Goal: Information Seeking & Learning: Find specific page/section

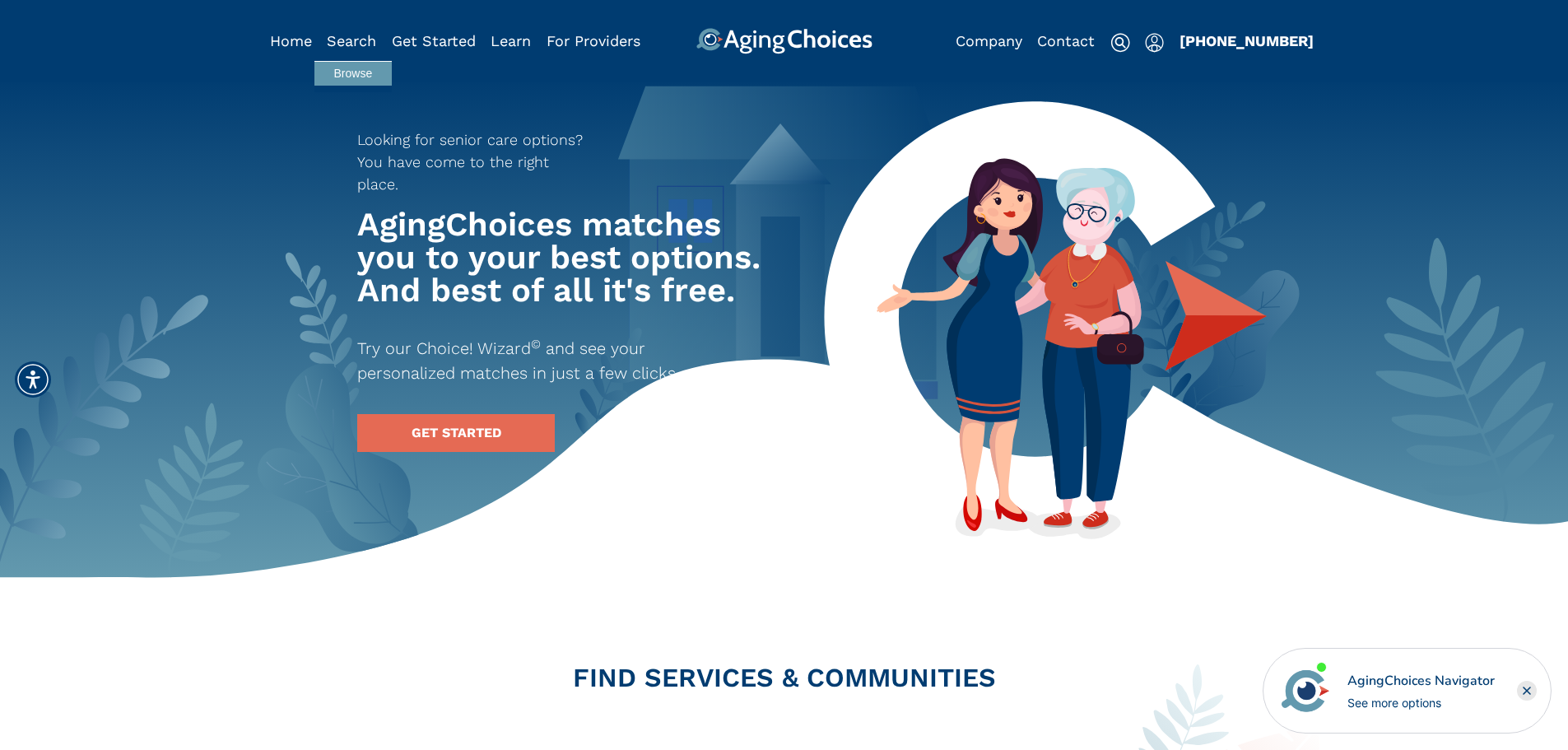
click at [355, 31] on div "Search" at bounding box center [351, 40] width 49 height 26
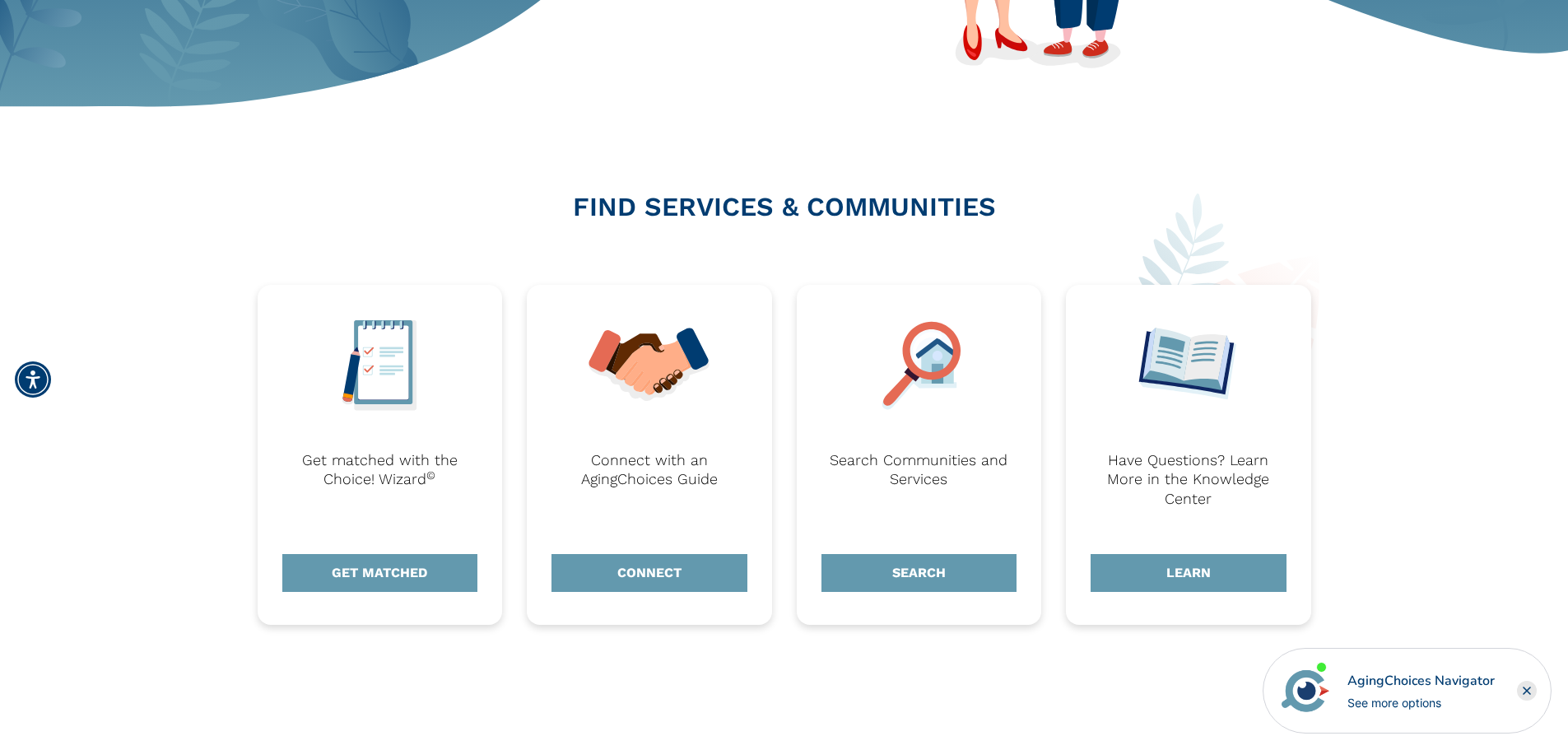
scroll to position [576, 0]
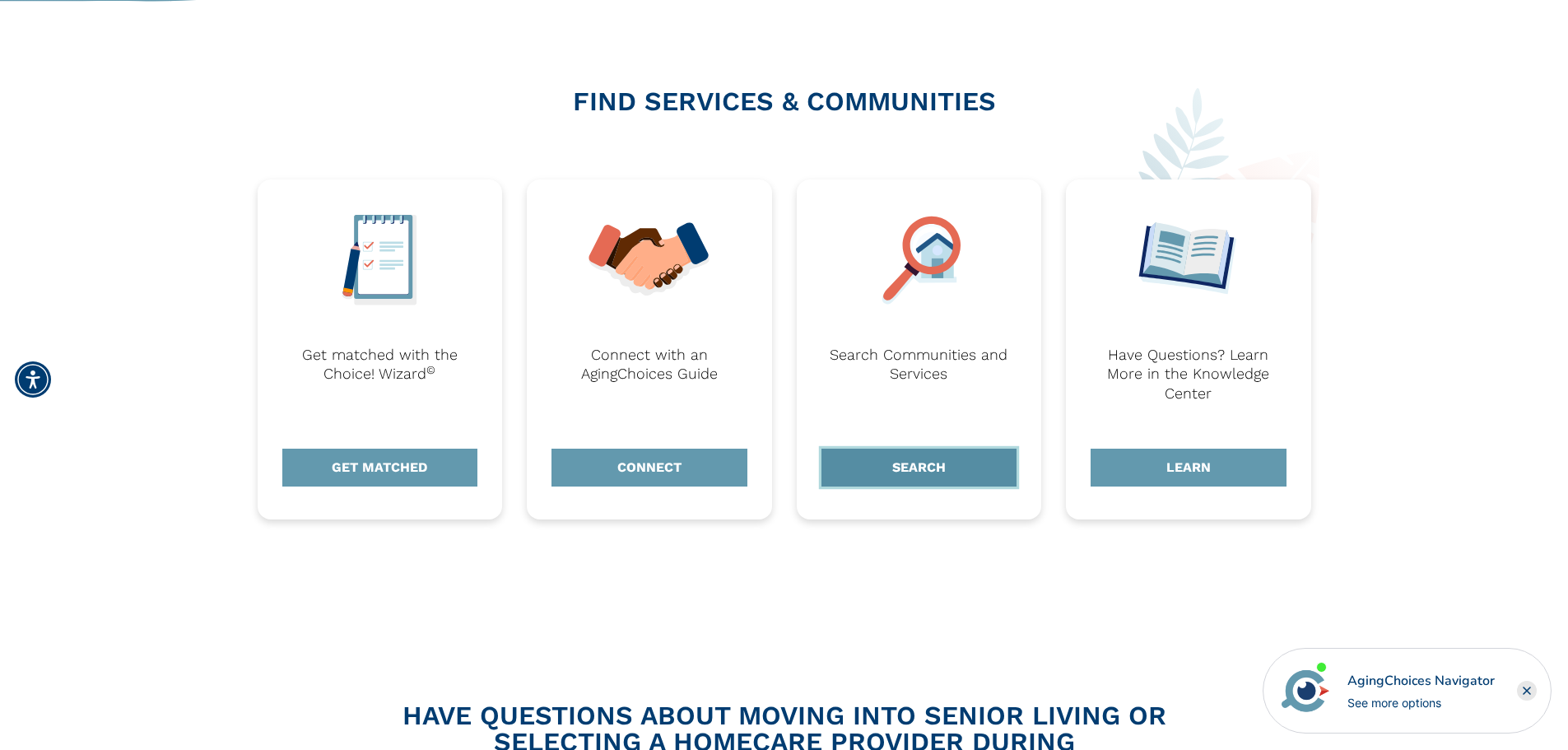
click at [928, 465] on link "SEARCH" at bounding box center [919, 467] width 196 height 38
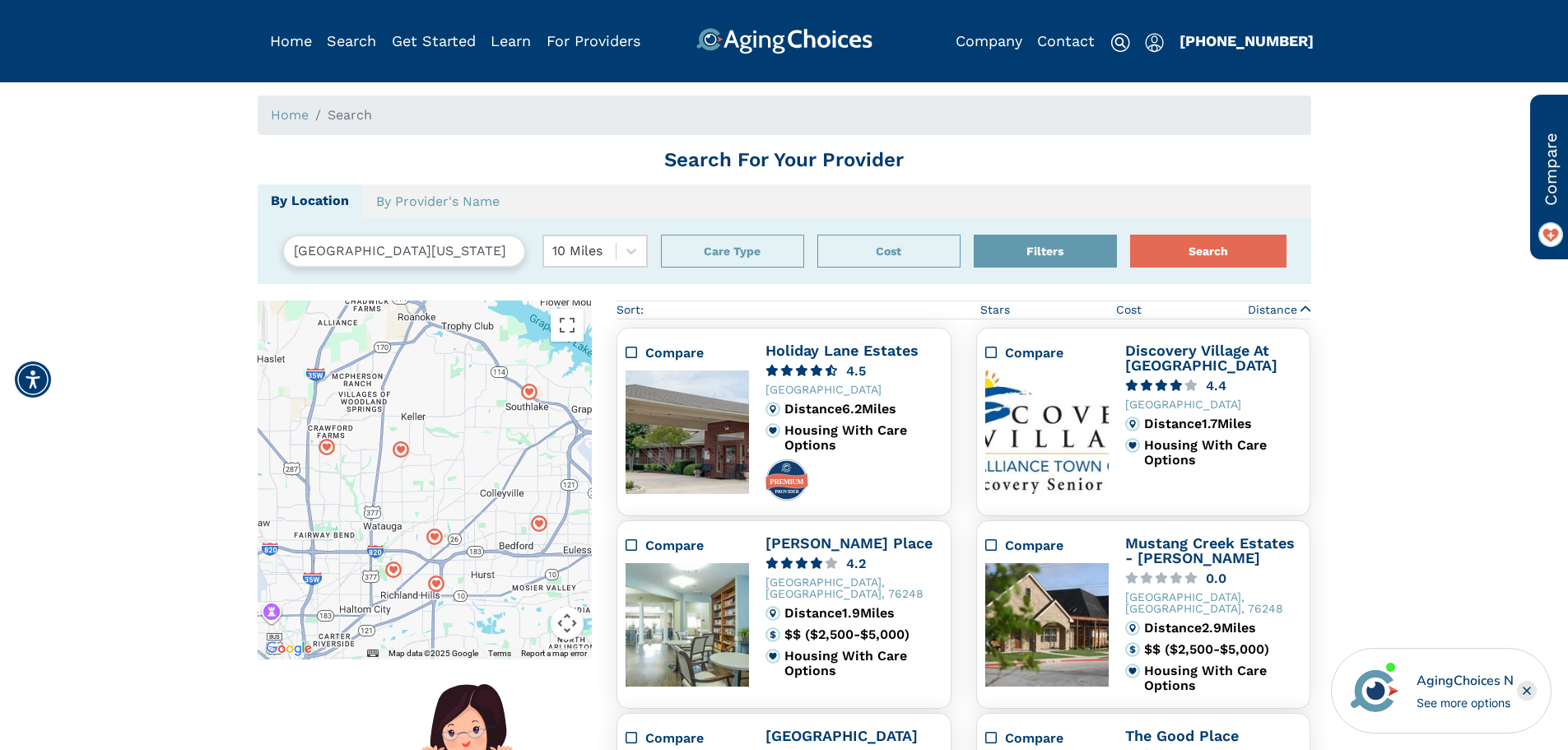
click at [444, 258] on input "Fort Worth, Texas, USA 76244" at bounding box center [404, 251] width 243 height 33
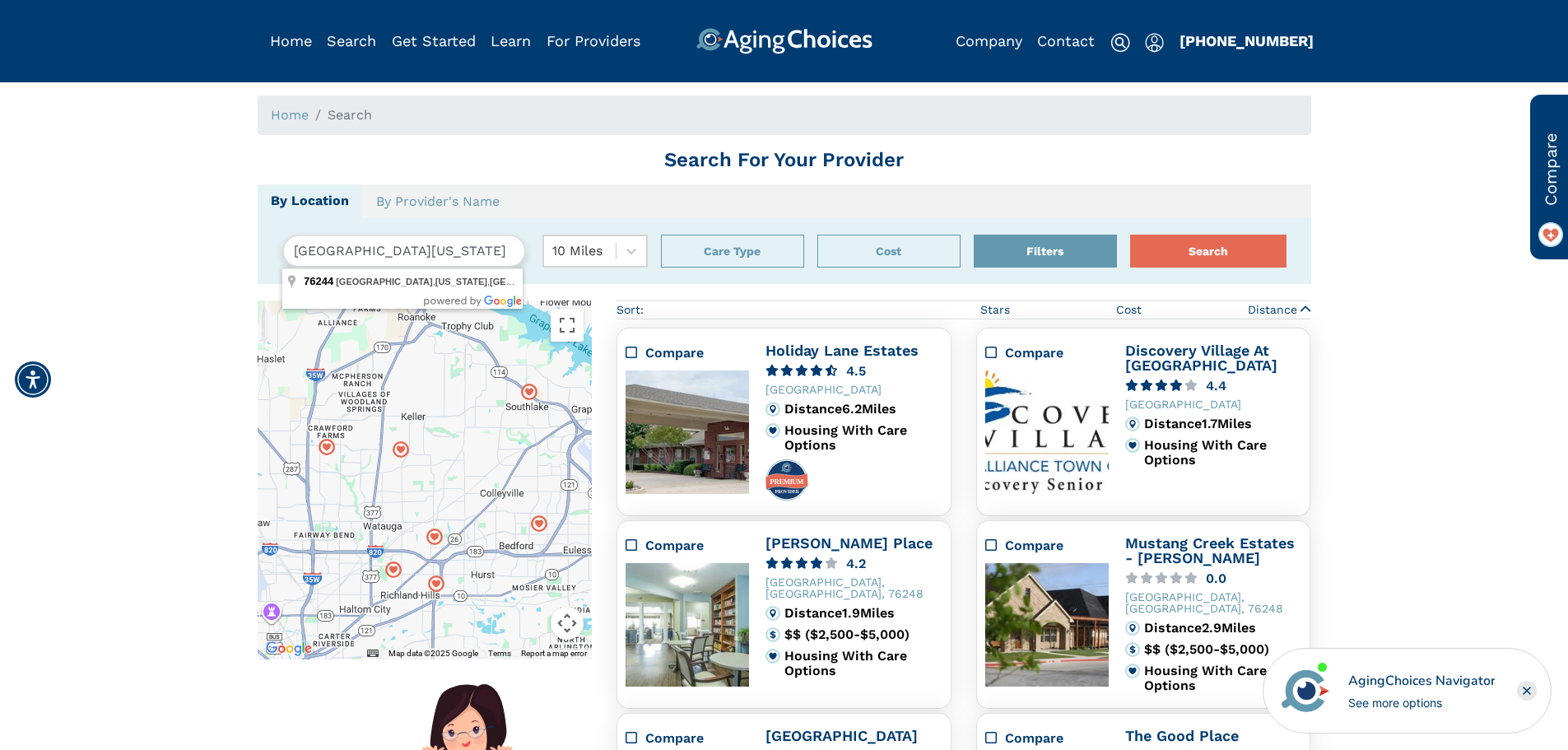
drag, startPoint x: 475, startPoint y: 254, endPoint x: 119, endPoint y: 203, distance: 359.6
click at [248, 242] on div "Home Search Search For Your Provider By Location By Provider's Name Fort Worth,…" at bounding box center [784, 755] width 1543 height 1320
type input "3915 portland st irving texas"
click at [1130, 234] on button "Search" at bounding box center [1208, 251] width 157 height 33
type input "Fort Worth, Texas, USA 76244"
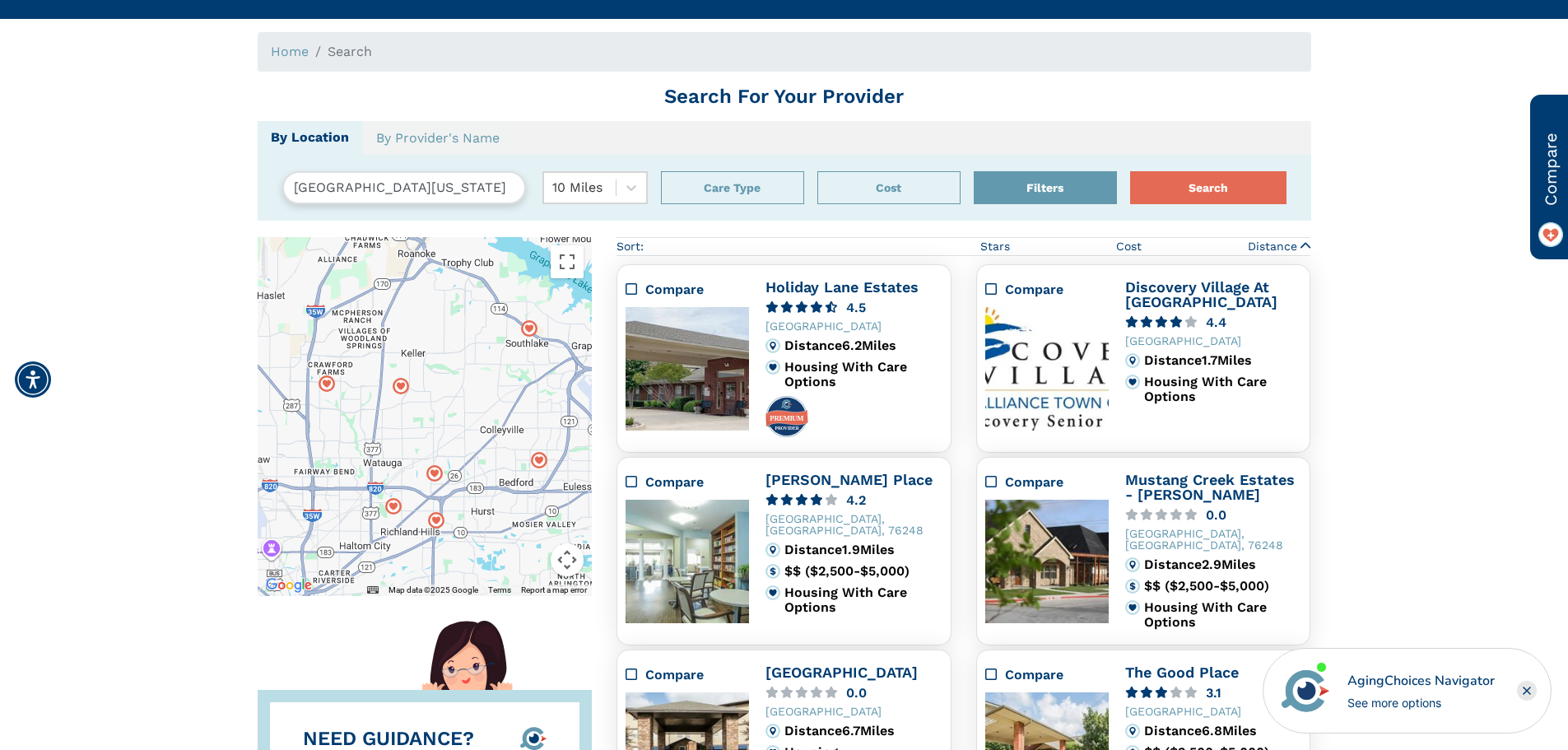
scroll to position [54, 0]
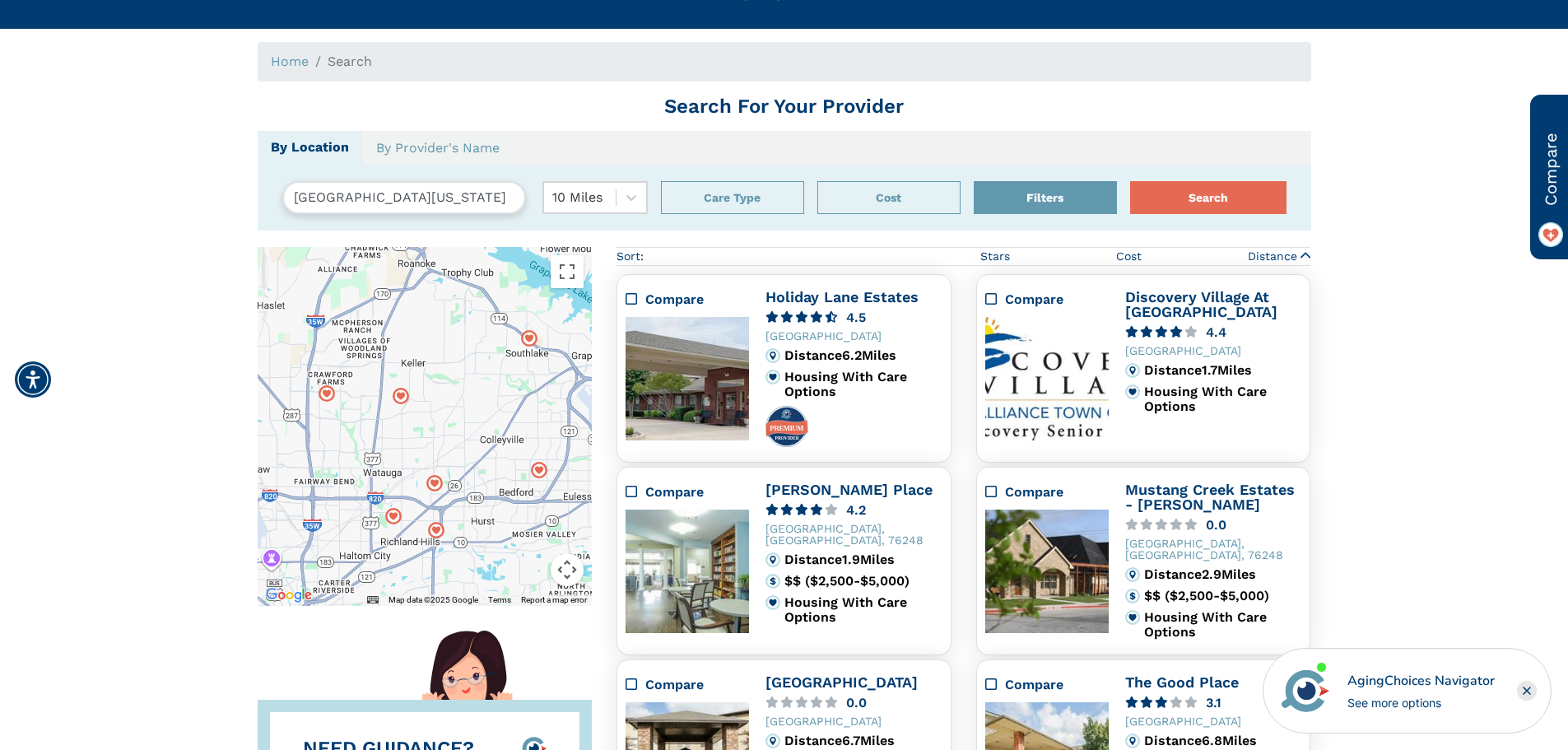
click at [454, 205] on input "Fort Worth, Texas, USA 76244" at bounding box center [404, 197] width 243 height 33
click at [500, 158] on link "By Provider's Name" at bounding box center [437, 148] width 151 height 35
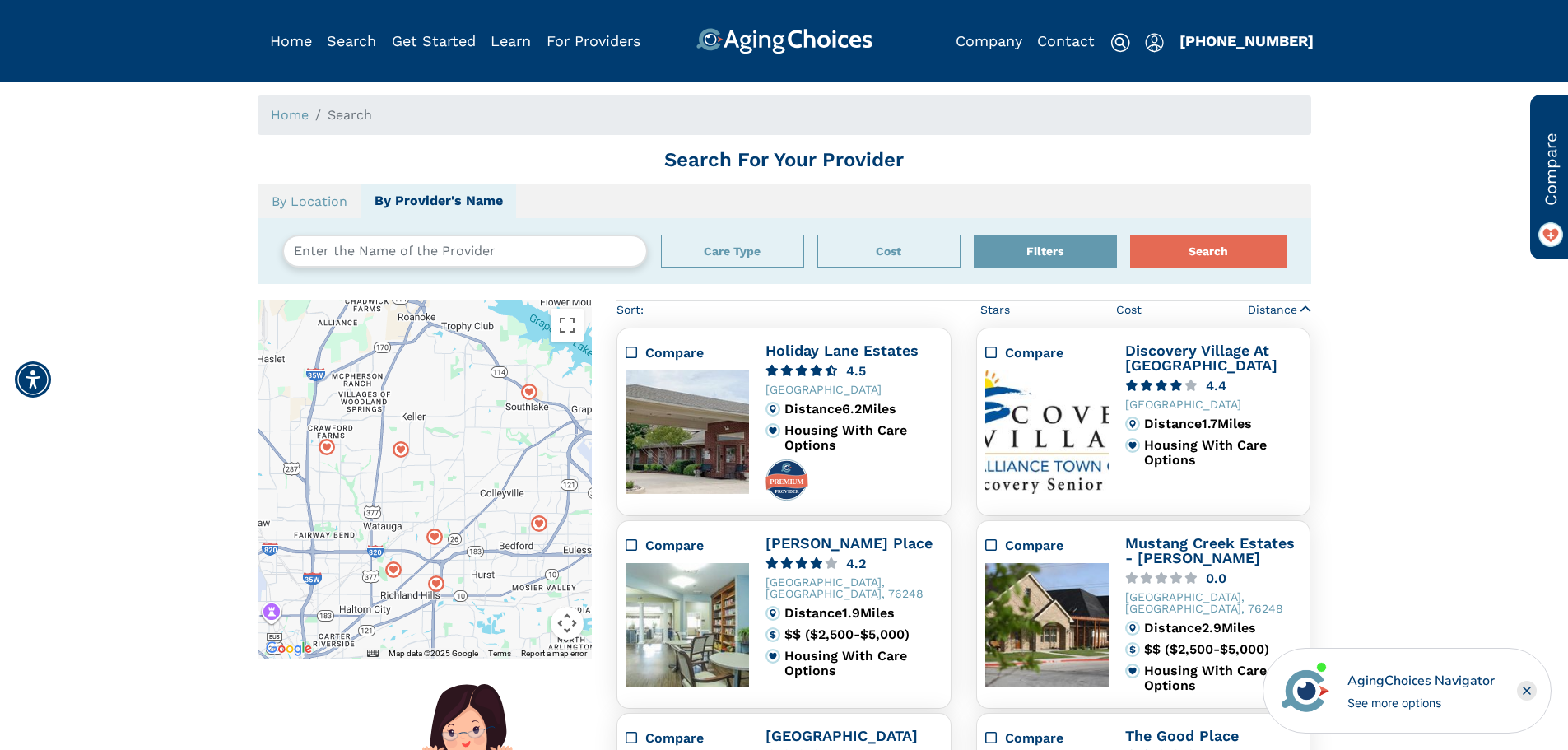
click at [467, 234] on input "text" at bounding box center [465, 251] width 365 height 33
click at [479, 256] on input "text" at bounding box center [465, 251] width 365 height 33
type input "centre for neuro skills"
click at [1130, 234] on button "Search" at bounding box center [1208, 251] width 157 height 33
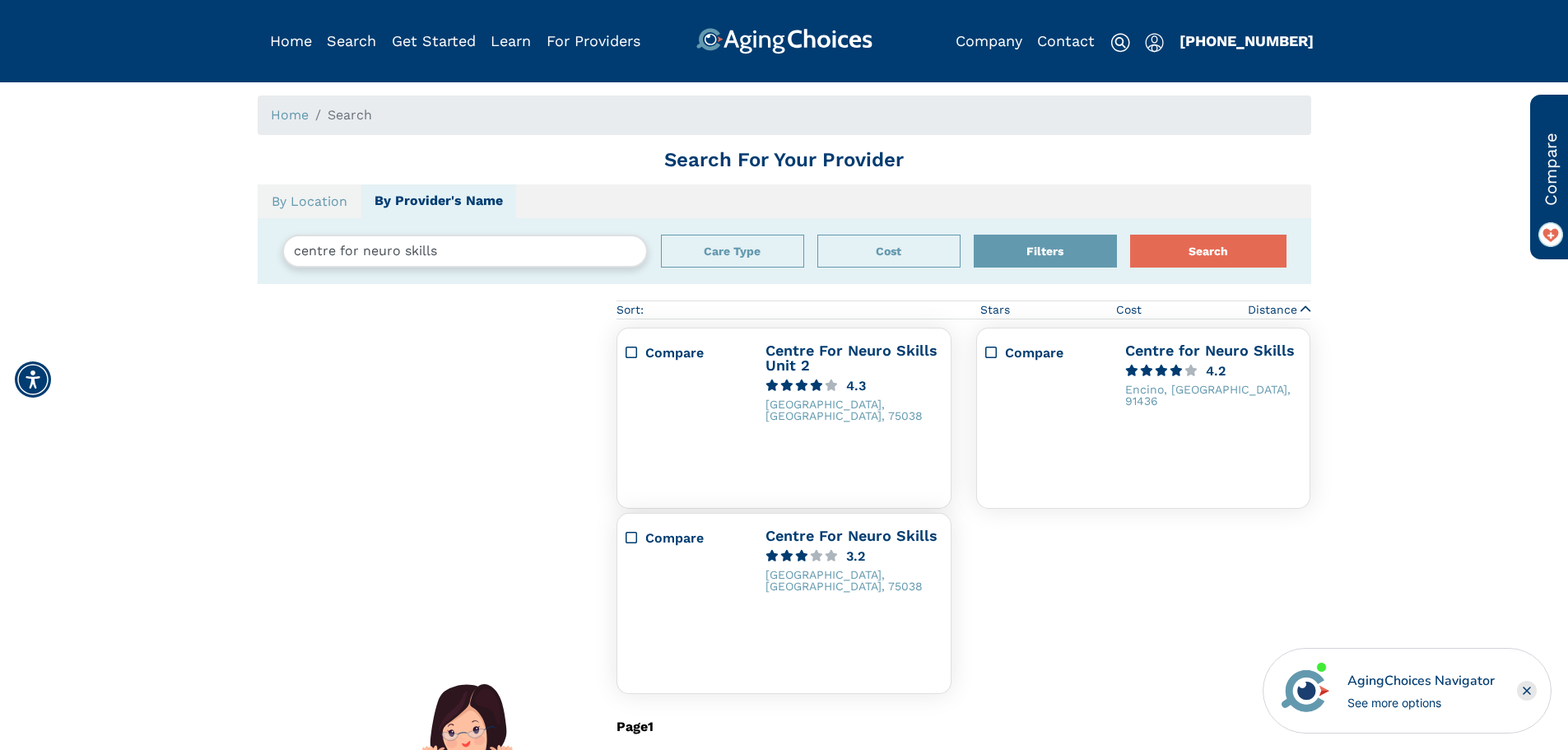
scroll to position [301, 0]
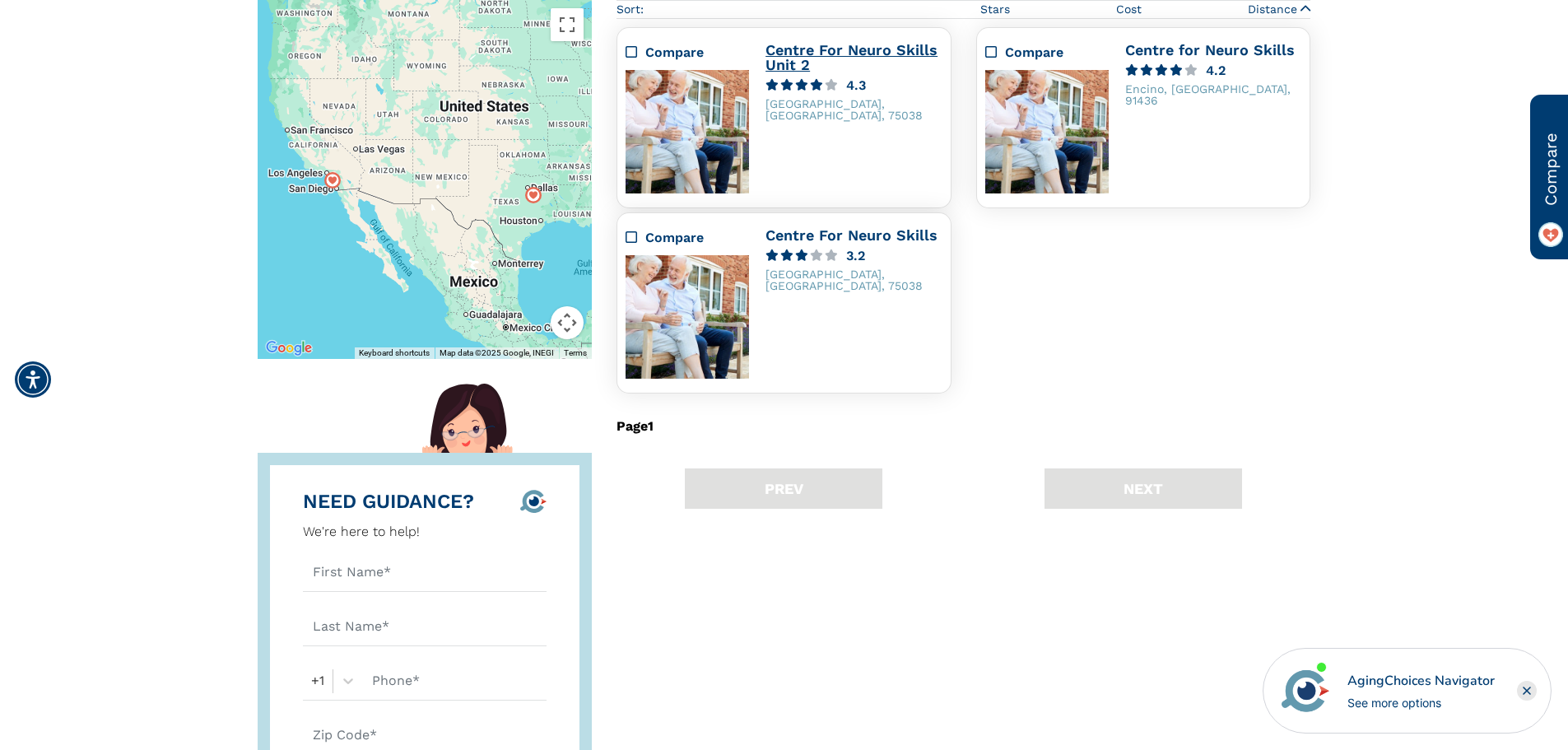
click at [856, 55] on link "Centre For Neuro Skills Unit 2" at bounding box center [852, 57] width 172 height 32
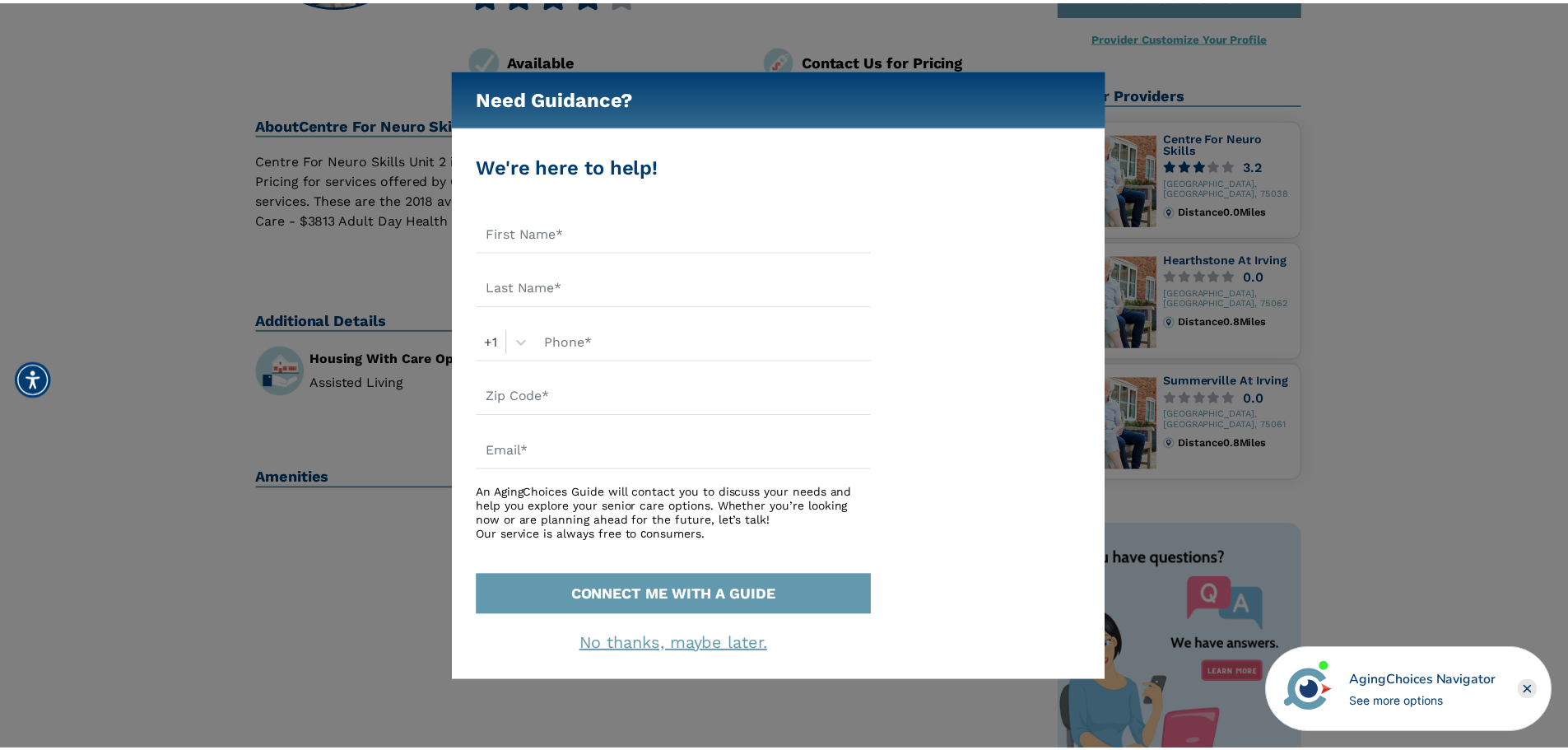
scroll to position [247, 0]
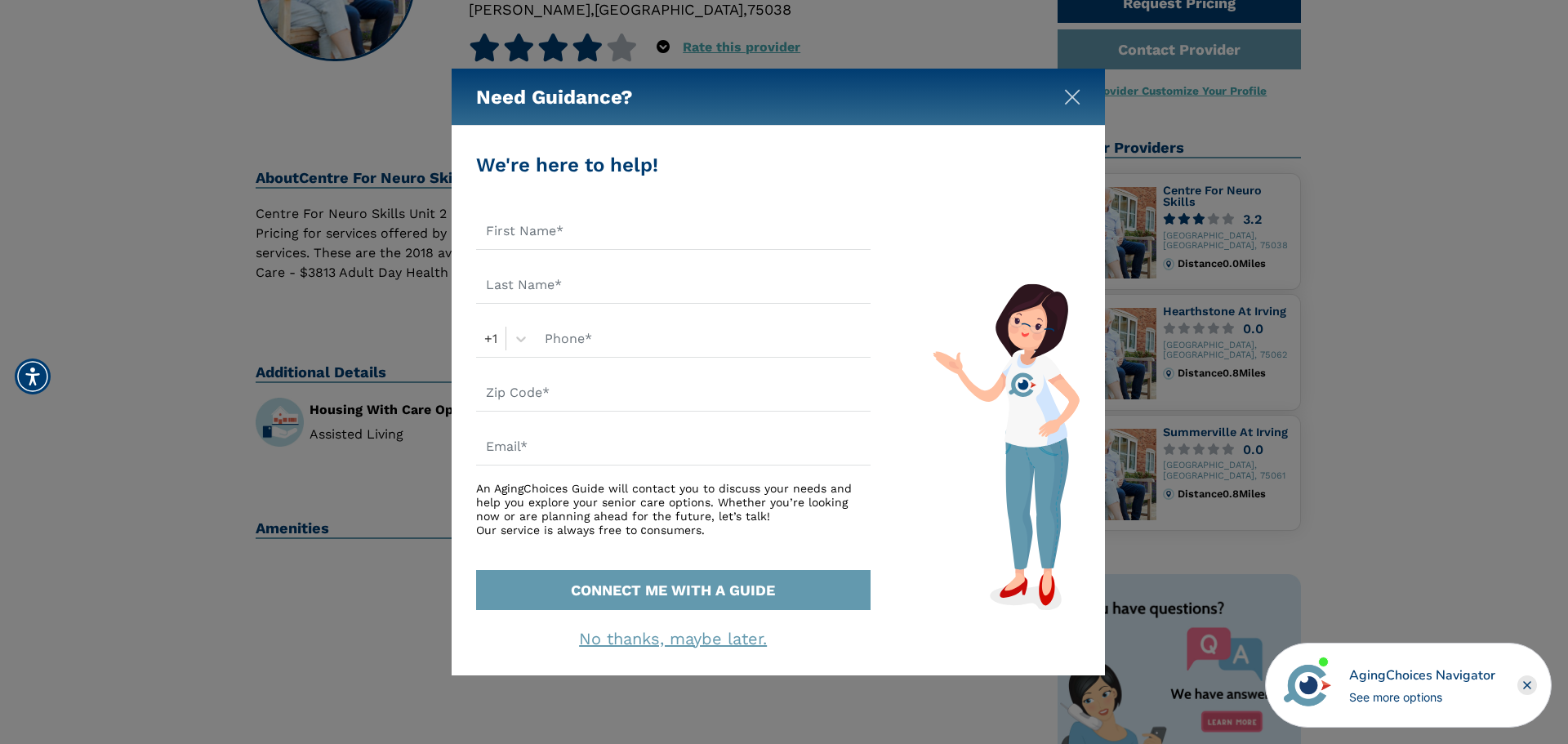
click at [1071, 88] on button "Close" at bounding box center [1073, 94] width 16 height 16
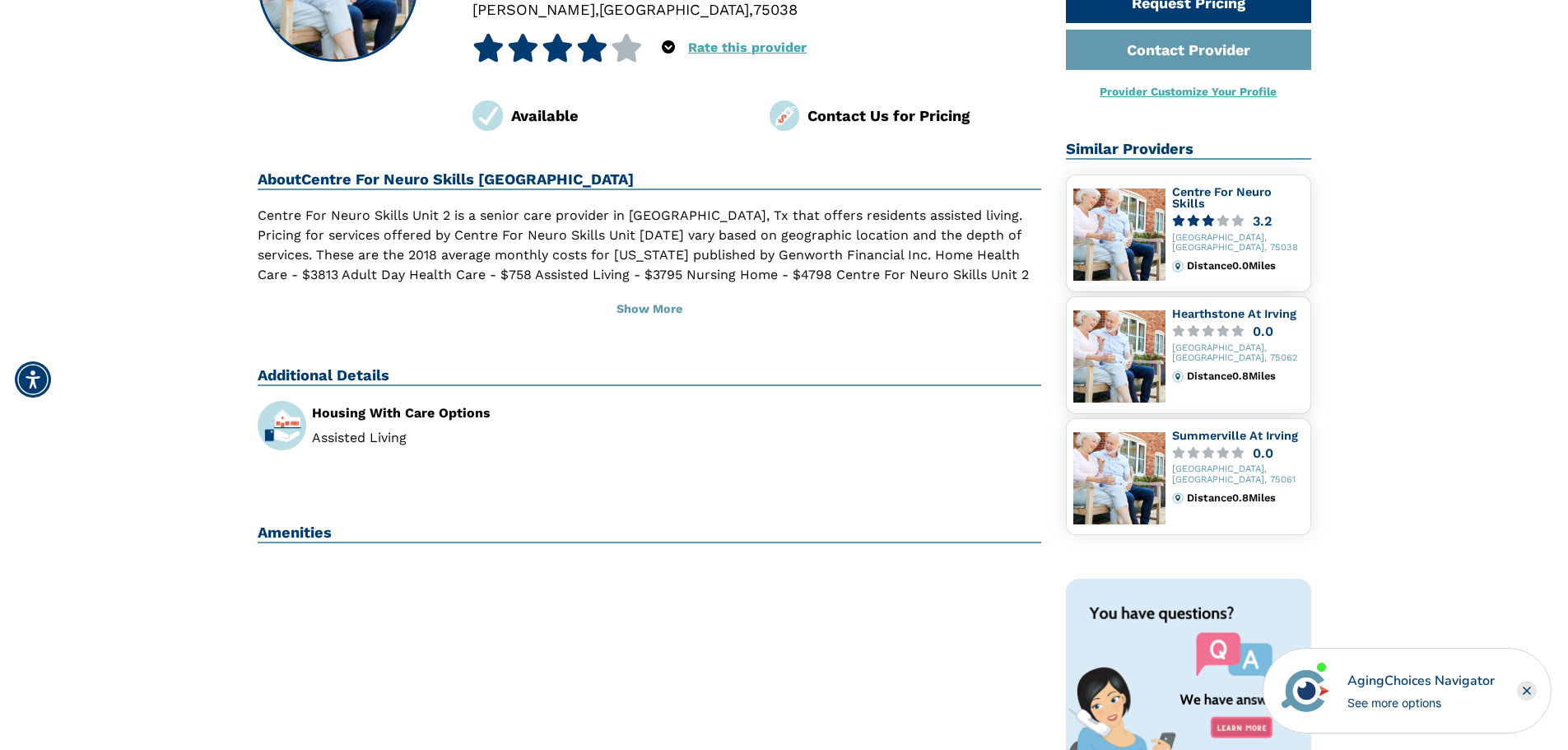
click at [725, 52] on link "Rate this provider" at bounding box center [747, 47] width 118 height 15
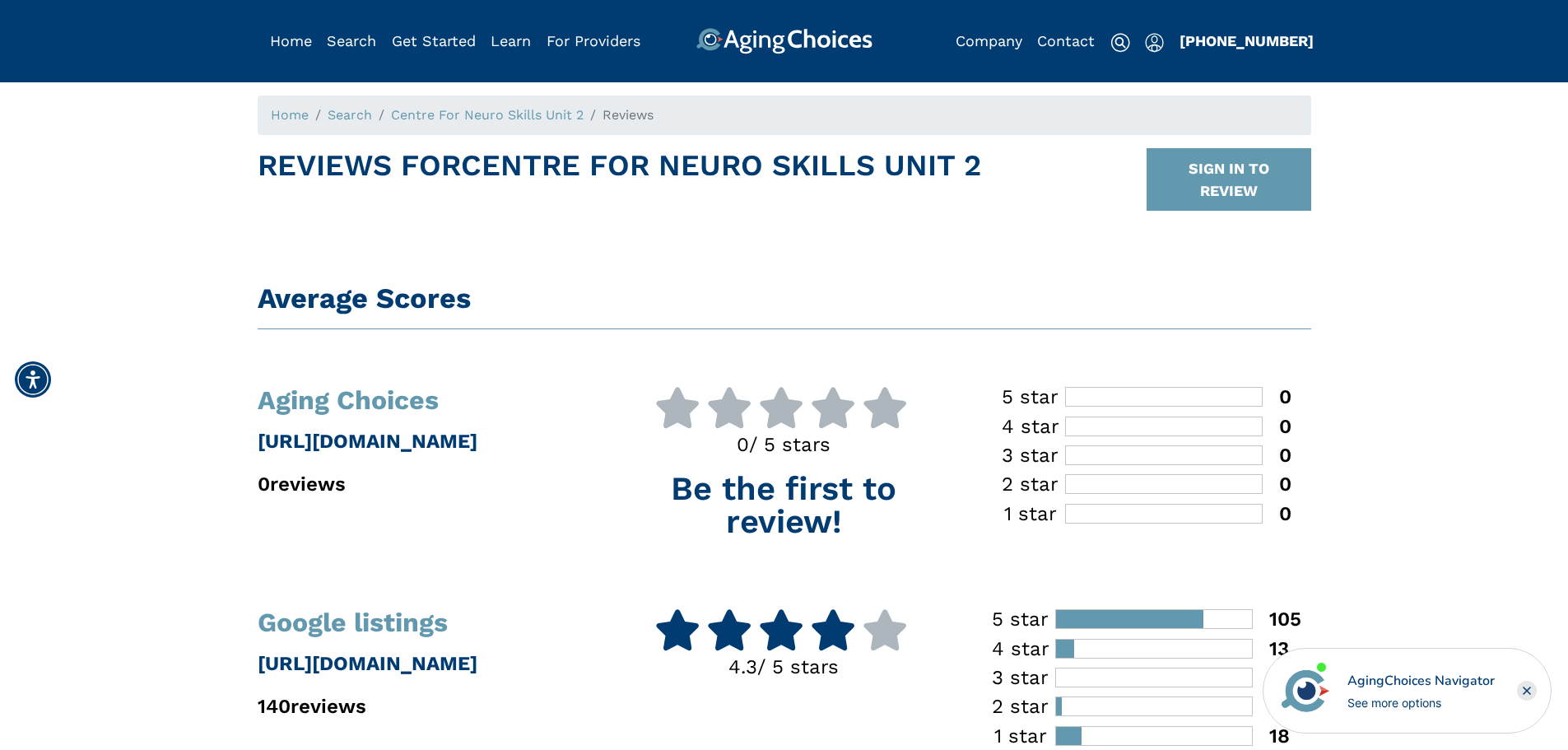
click at [425, 669] on p "[URL][DOMAIN_NAME]" at bounding box center [425, 663] width 335 height 30
click at [747, 623] on icon at bounding box center [729, 630] width 47 height 41
